Goal: Learn about a topic: Learn about a topic

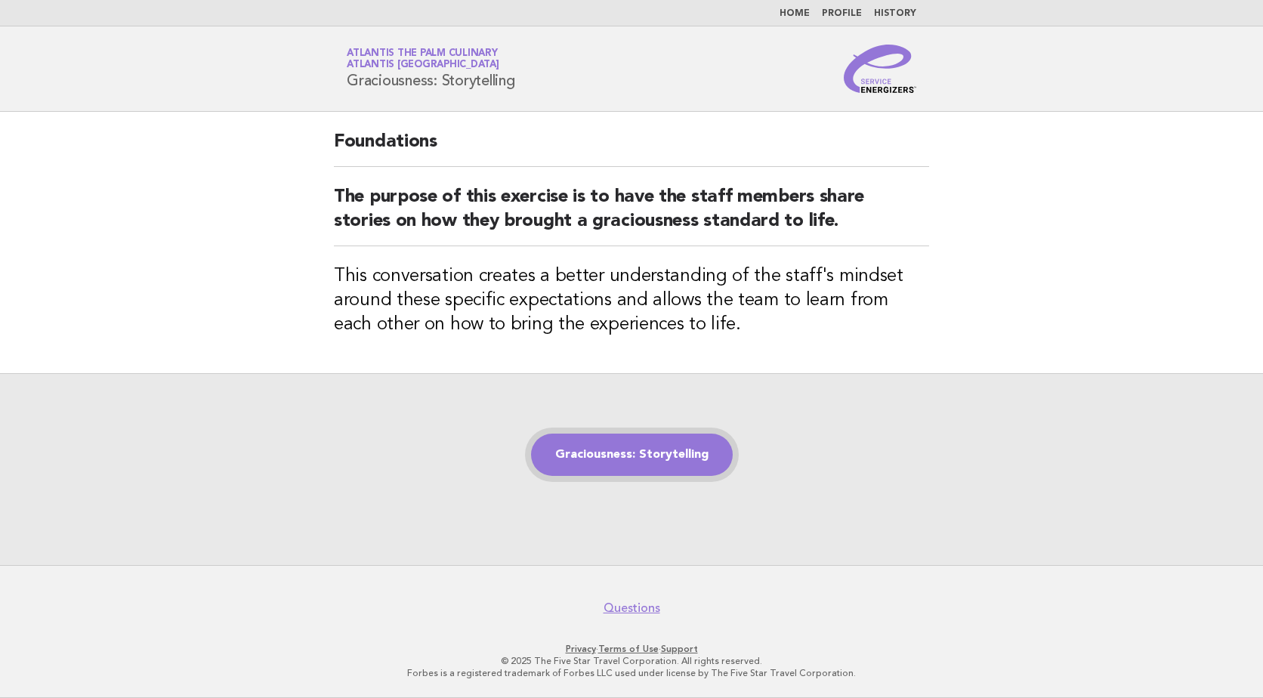
click at [615, 455] on link "Graciousness: Storytelling" at bounding box center [632, 455] width 202 height 42
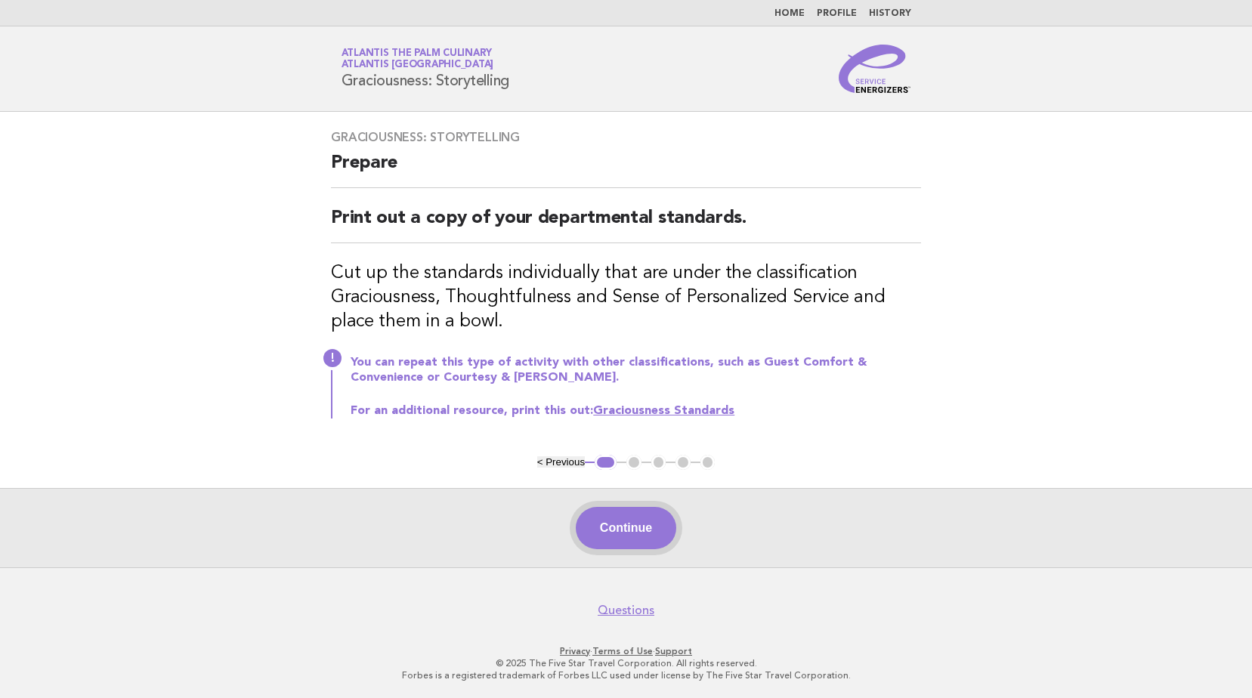
click at [639, 528] on button "Continue" at bounding box center [626, 528] width 100 height 42
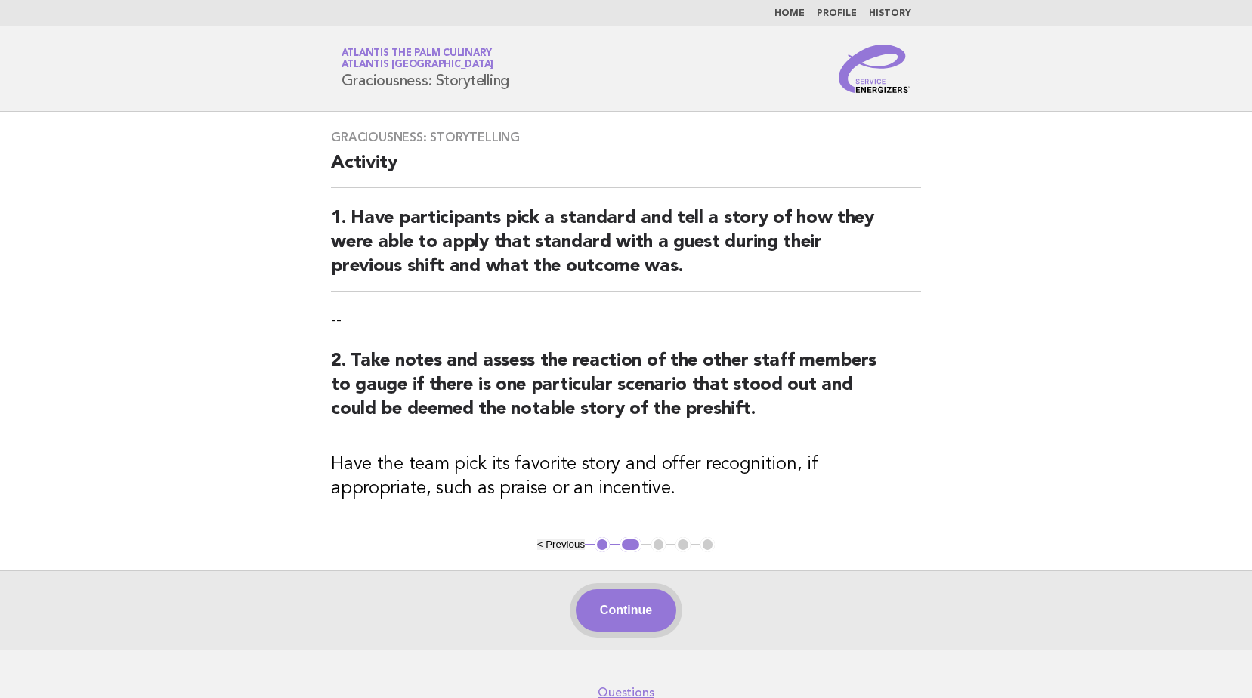
click at [619, 621] on button "Continue" at bounding box center [626, 610] width 100 height 42
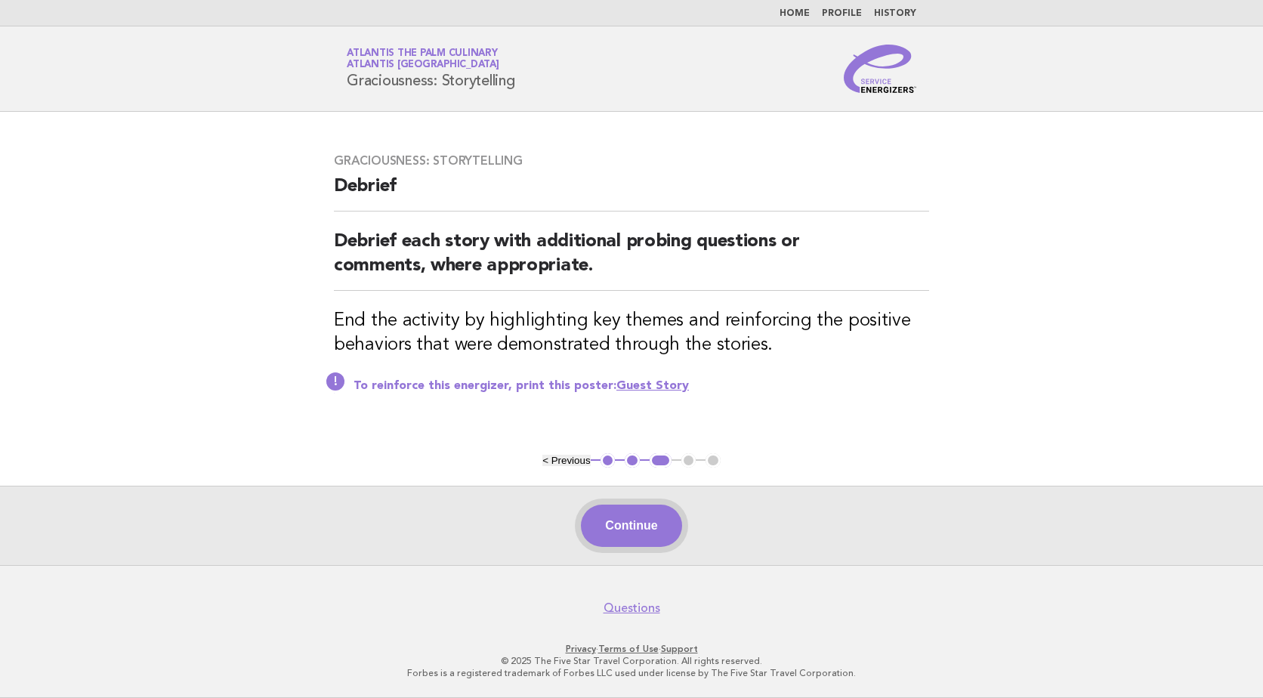
click at [624, 533] on button "Continue" at bounding box center [631, 526] width 100 height 42
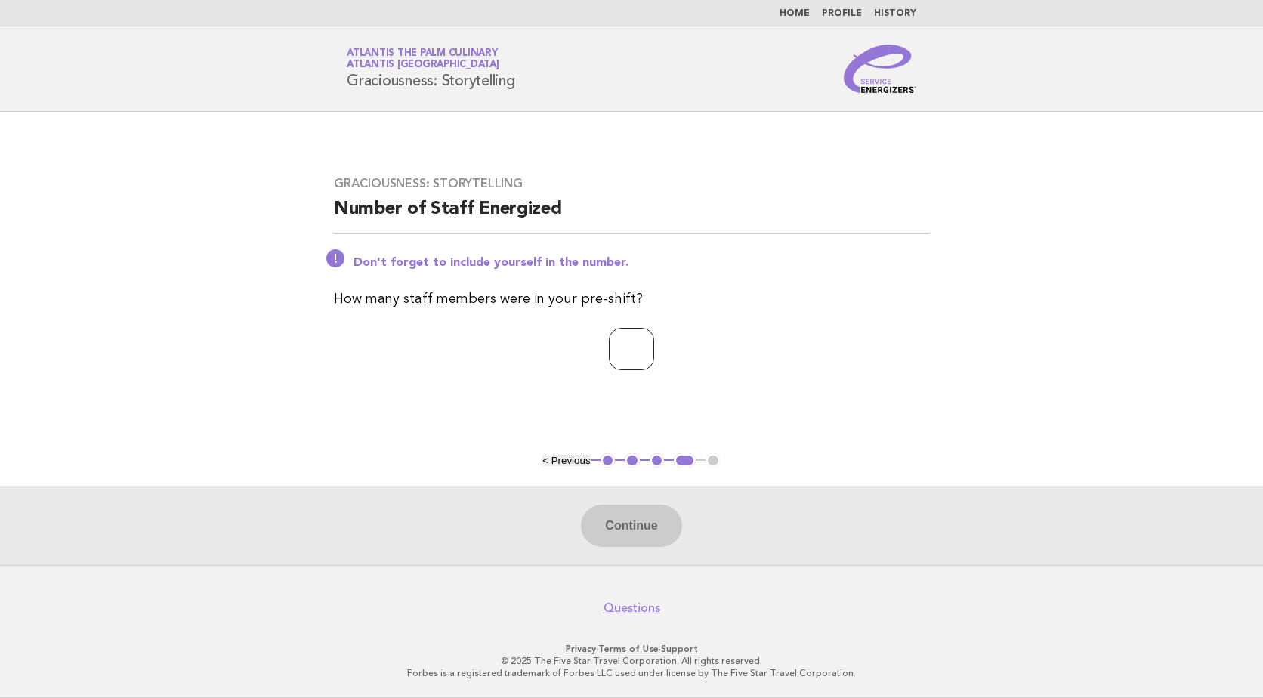
click at [609, 354] on input "number" at bounding box center [631, 349] width 45 height 42
type input "**"
click at [629, 536] on button "Continue" at bounding box center [631, 526] width 100 height 42
